Goal: Find specific page/section: Find specific page/section

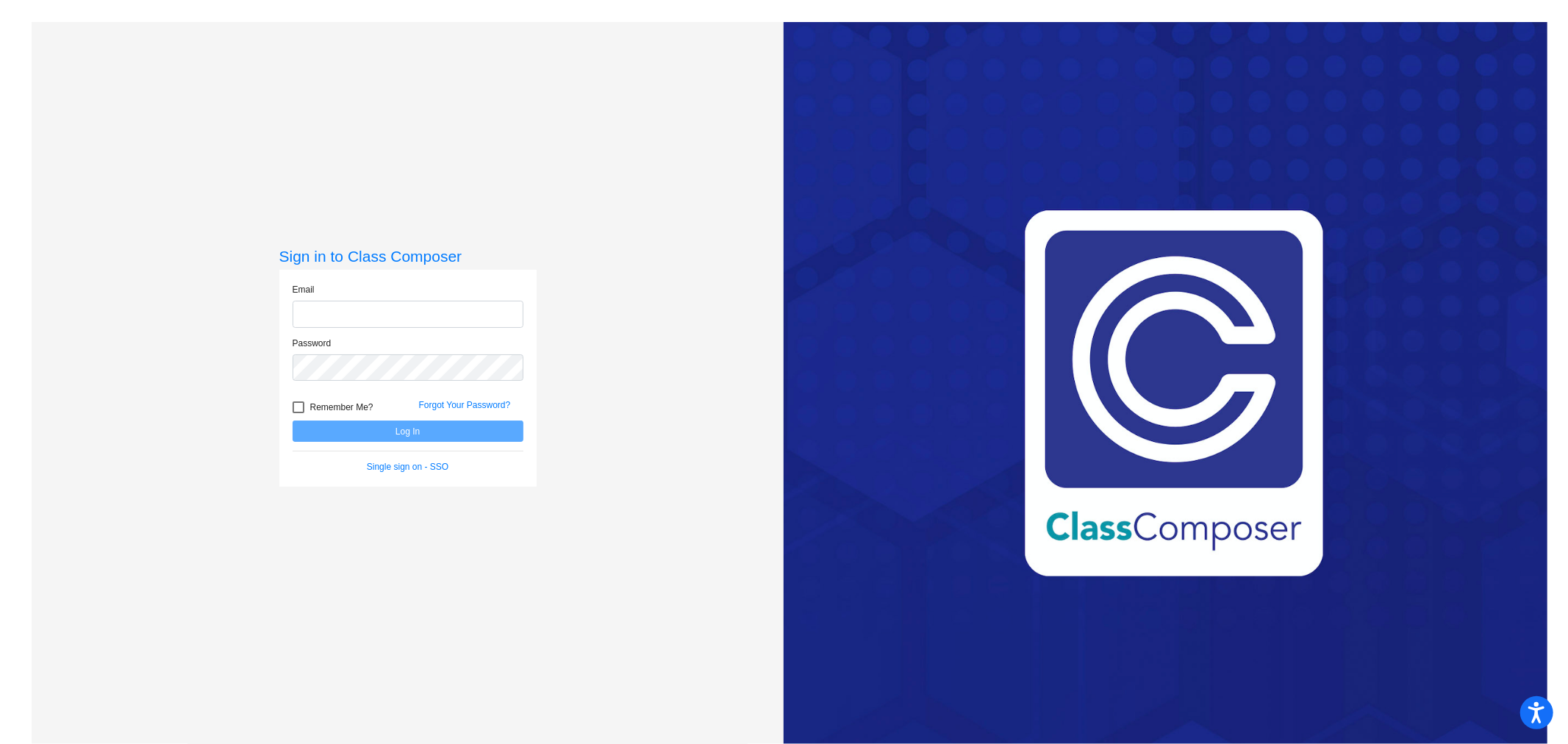
type input "[EMAIL_ADDRESS][DOMAIN_NAME]"
click at [377, 431] on button "Log In" at bounding box center [408, 431] width 231 height 22
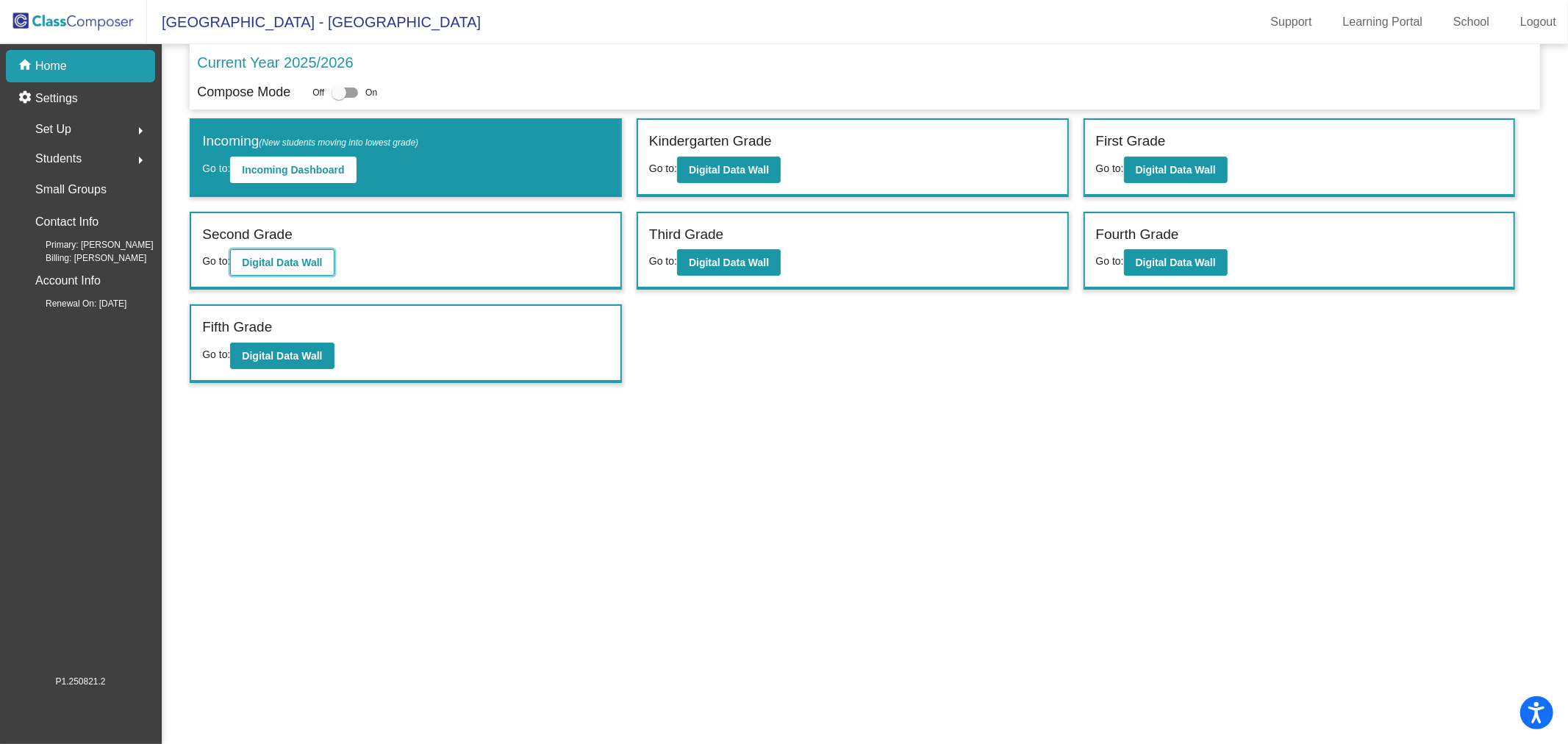
click at [300, 259] on b "Digital Data Wall" at bounding box center [282, 263] width 80 height 12
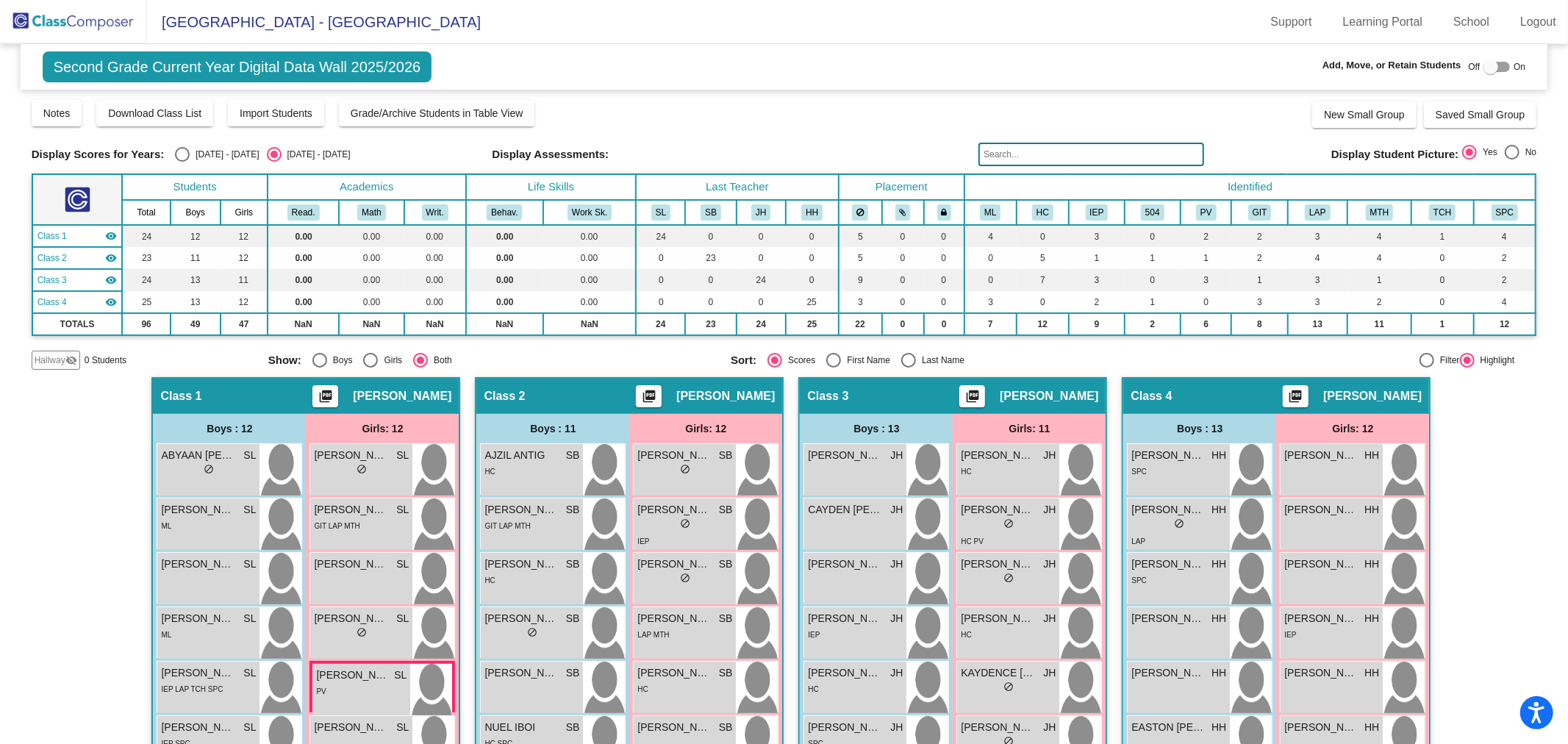
click at [1146, 145] on input "text" at bounding box center [1092, 155] width 226 height 23
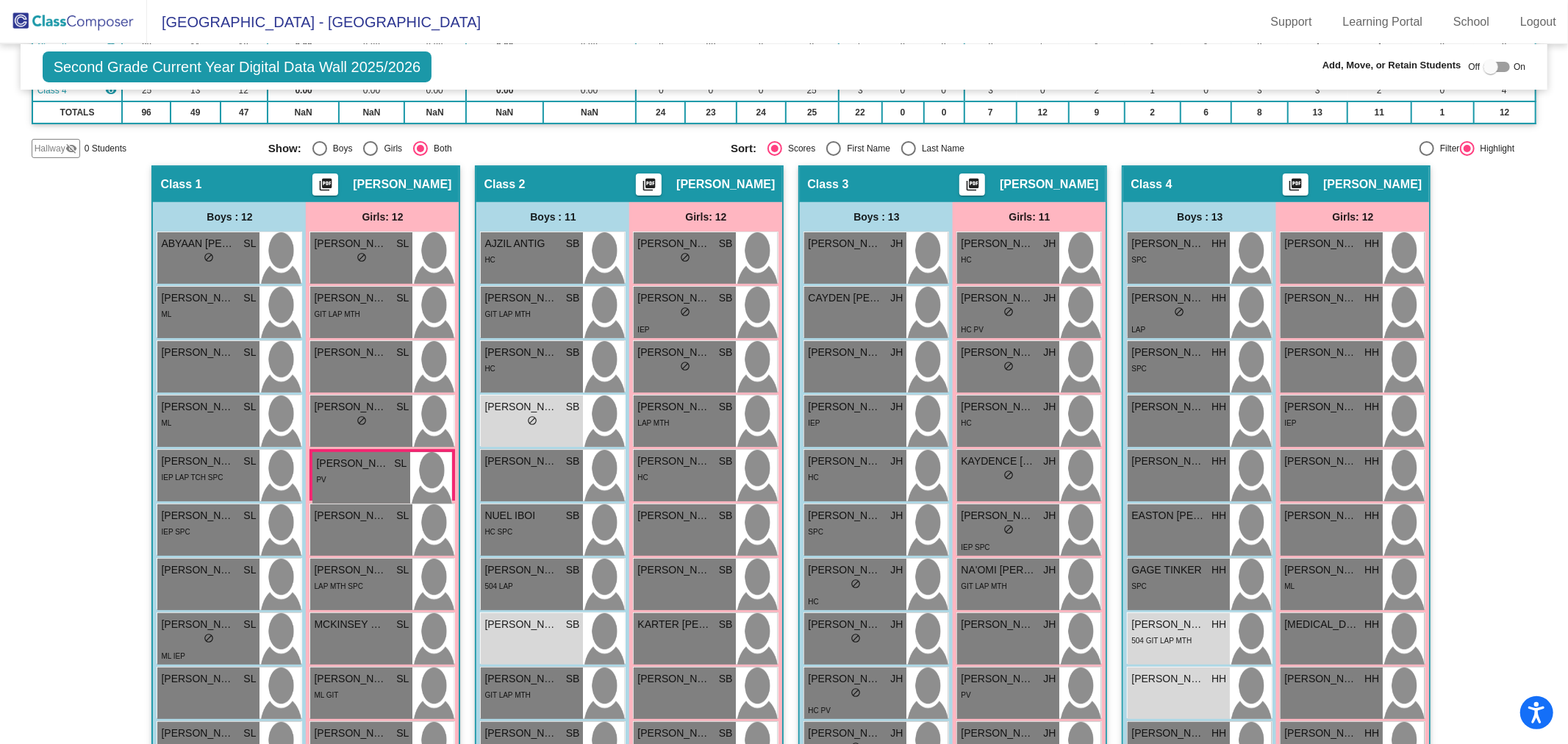
scroll to position [221, 0]
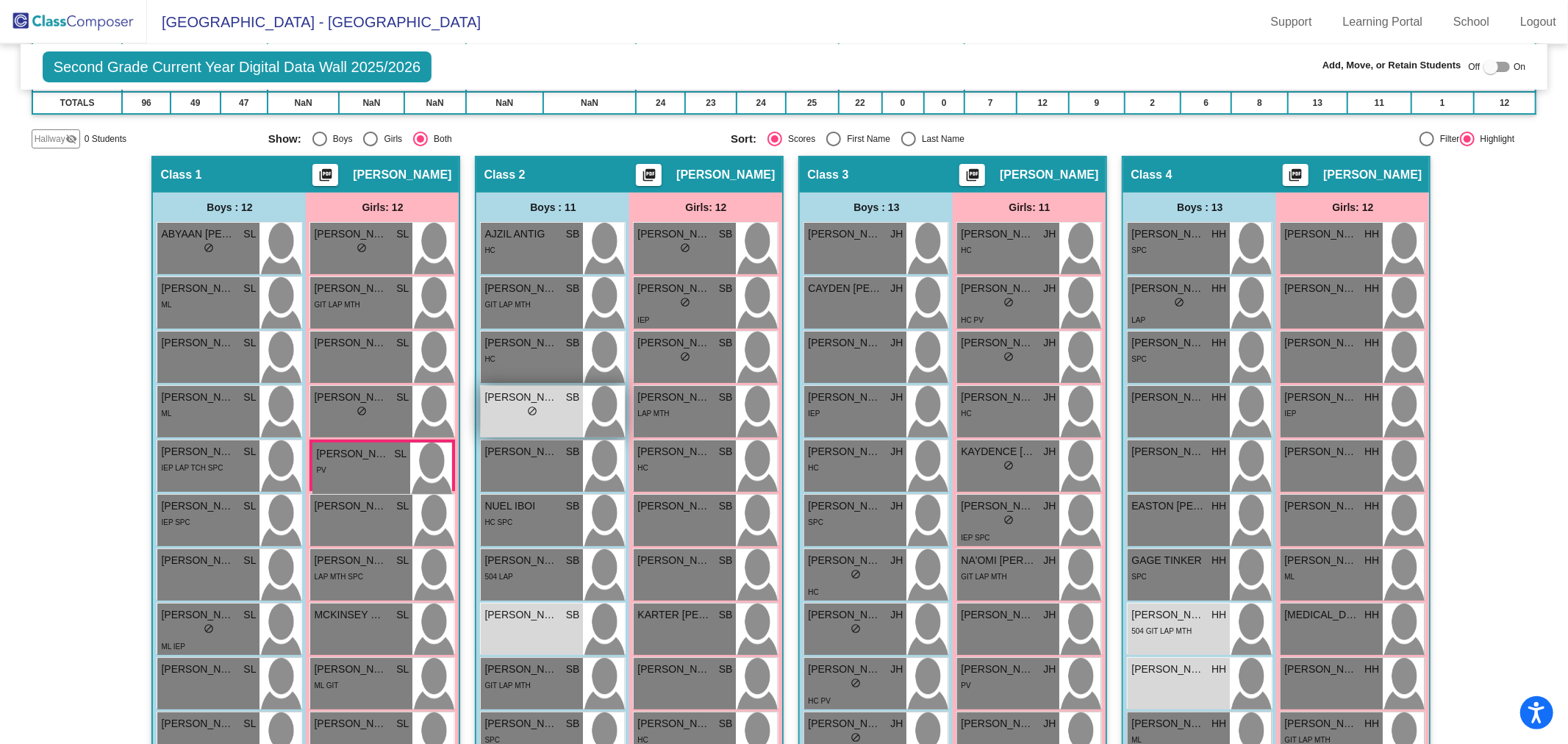
type input "gr"
click at [529, 408] on span "do_not_disturb_alt" at bounding box center [532, 411] width 10 height 10
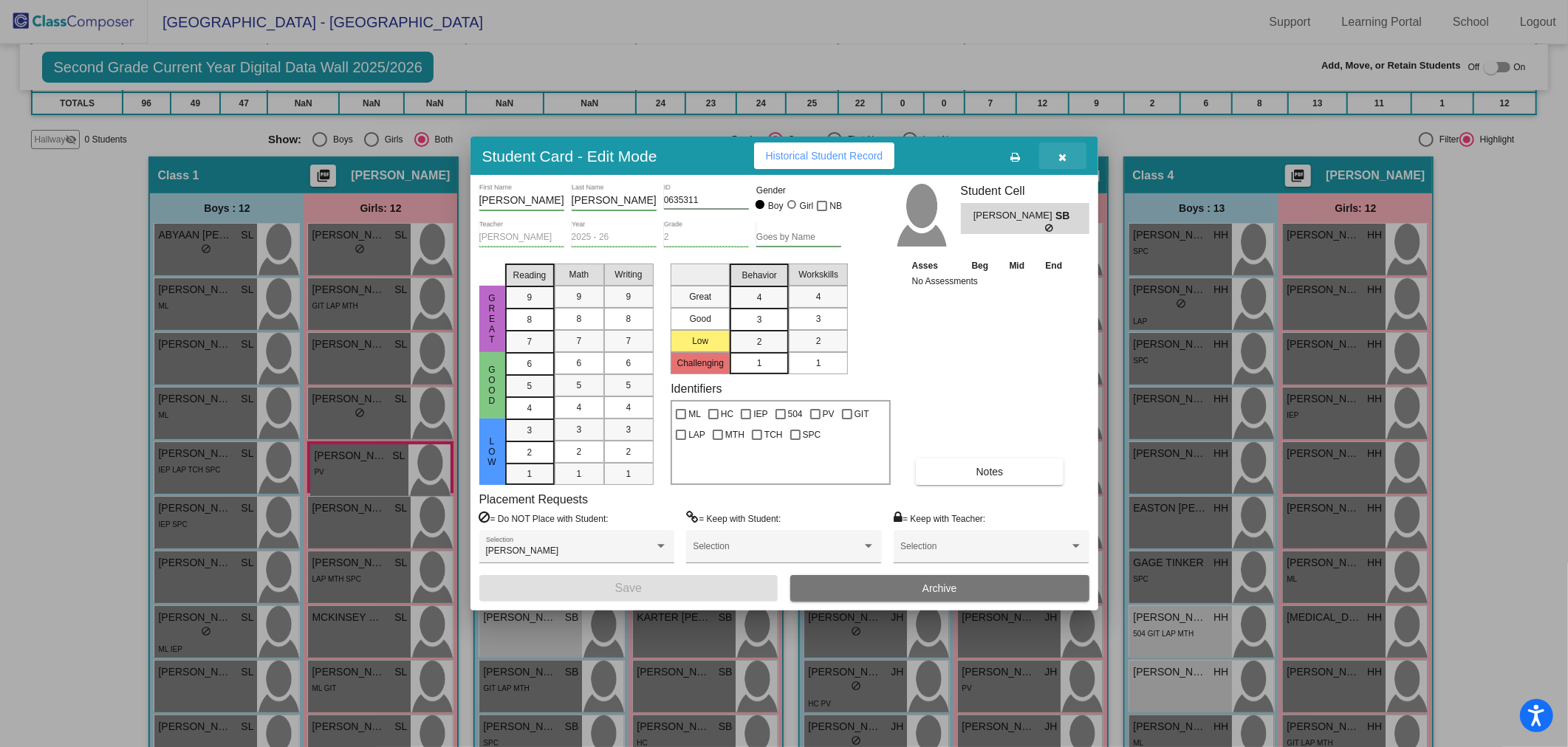
click at [1055, 149] on button "button" at bounding box center [1062, 156] width 48 height 27
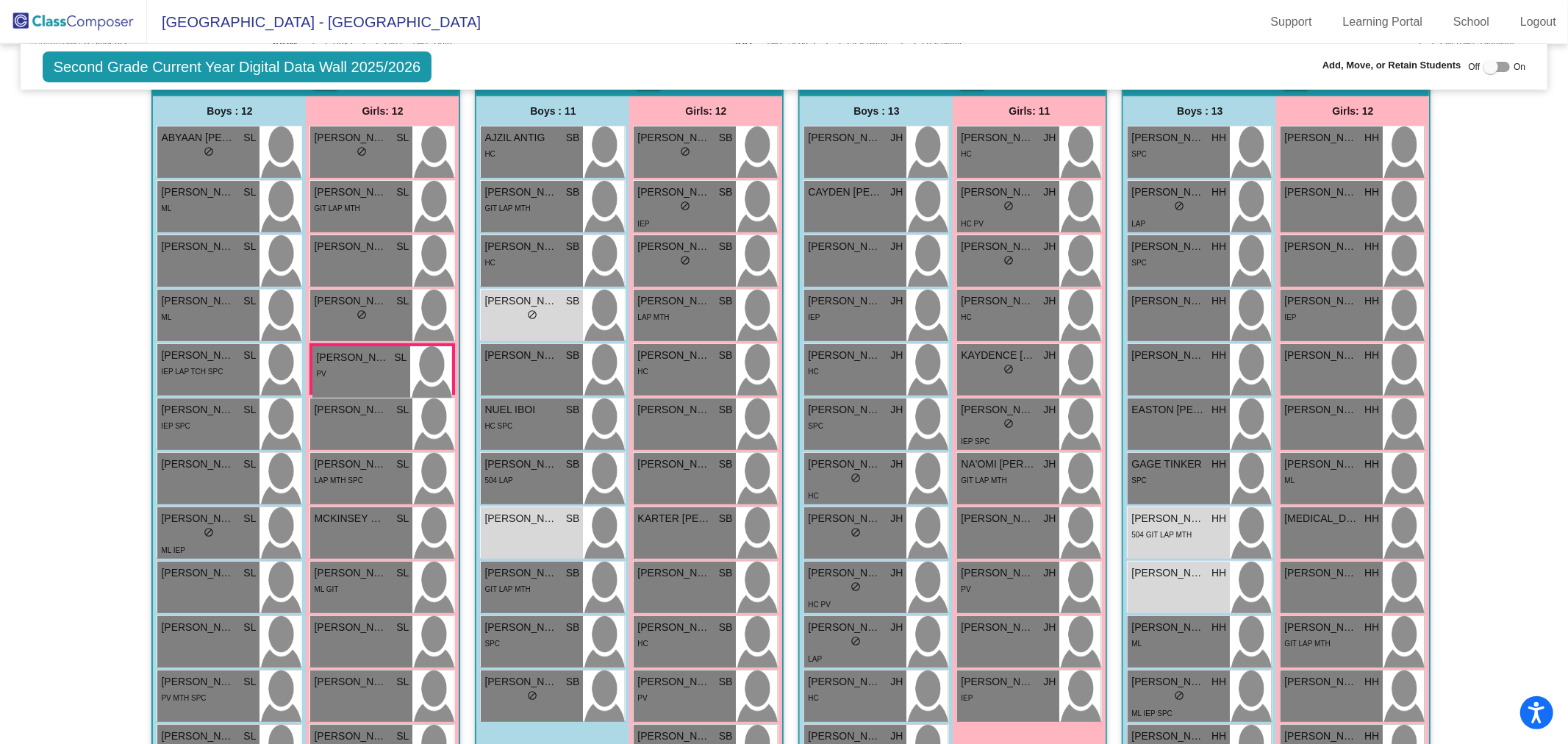
scroll to position [283, 0]
